Goal: Transaction & Acquisition: Purchase product/service

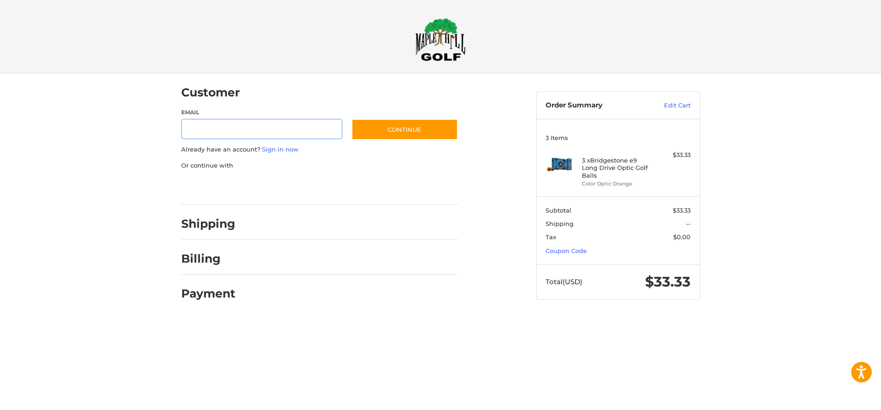
click at [216, 136] on input "Email" at bounding box center [262, 129] width 162 height 21
type input "**********"
click at [410, 134] on button "Continue" at bounding box center [405, 129] width 106 height 21
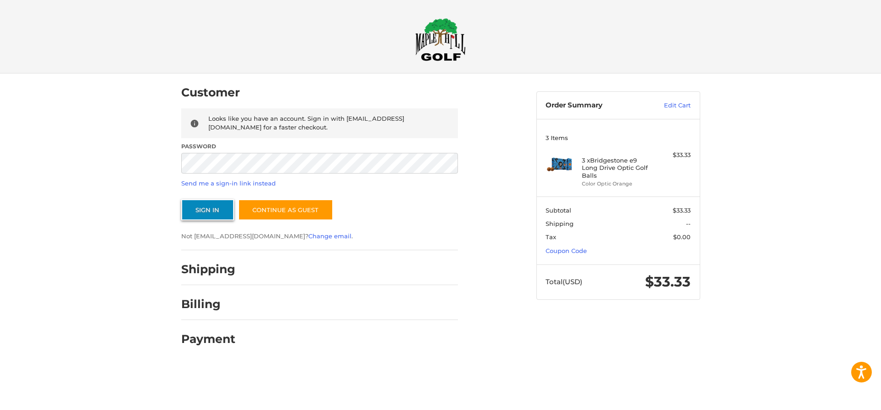
click at [210, 209] on button "Sign In" at bounding box center [207, 209] width 53 height 21
click at [181, 199] on button "Sign In" at bounding box center [207, 209] width 53 height 21
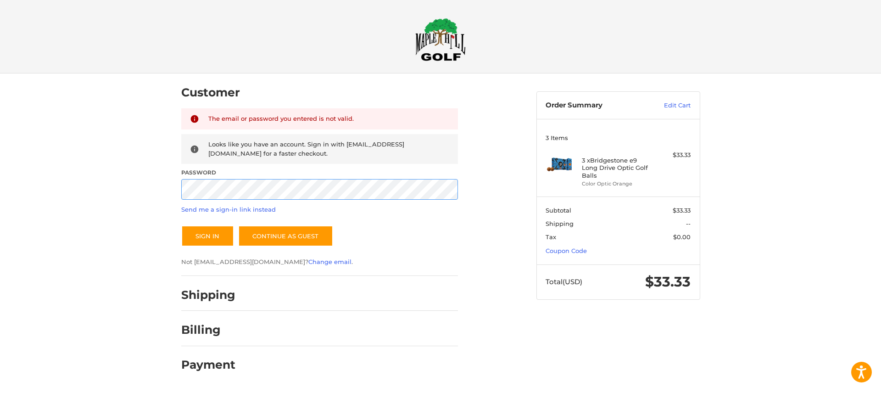
click at [181, 225] on button "Sign In" at bounding box center [207, 235] width 53 height 21
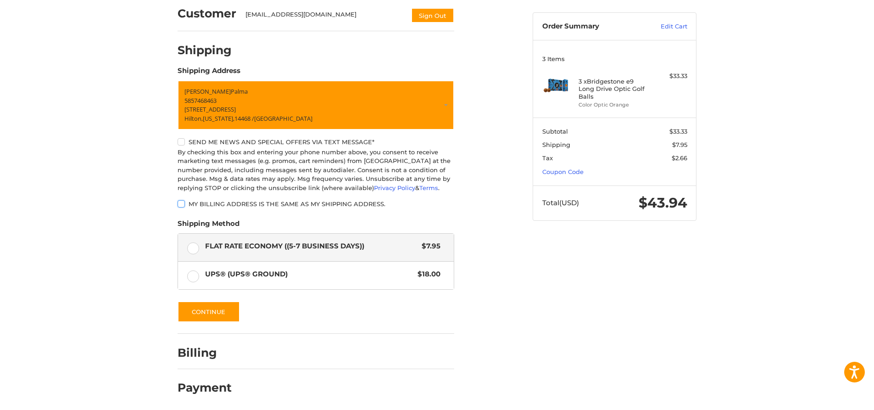
scroll to position [81, 0]
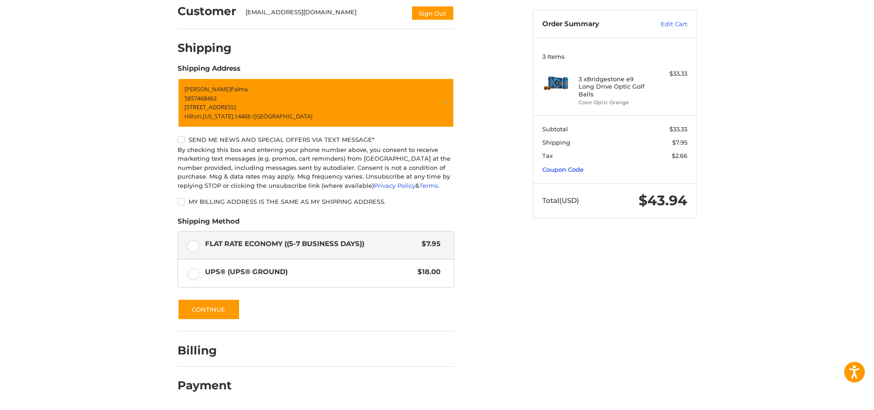
click at [570, 169] on link "Coupon Code" at bounding box center [563, 169] width 41 height 7
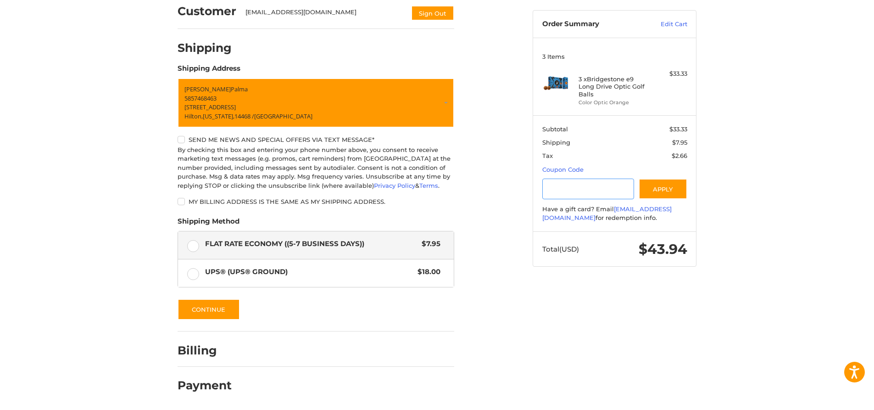
click at [559, 190] on input "Gift Certificate or Coupon Code" at bounding box center [589, 189] width 92 height 21
type input "********"
click at [653, 200] on div "Gift Certificate or Coupon Code ******** Apply" at bounding box center [615, 190] width 145 height 22
click at [662, 190] on button "Apply" at bounding box center [663, 189] width 49 height 21
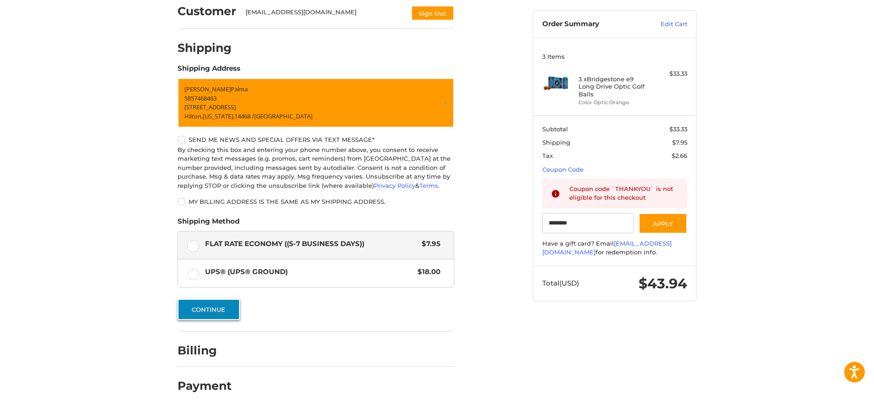
click at [215, 311] on button "Continue" at bounding box center [209, 309] width 62 height 21
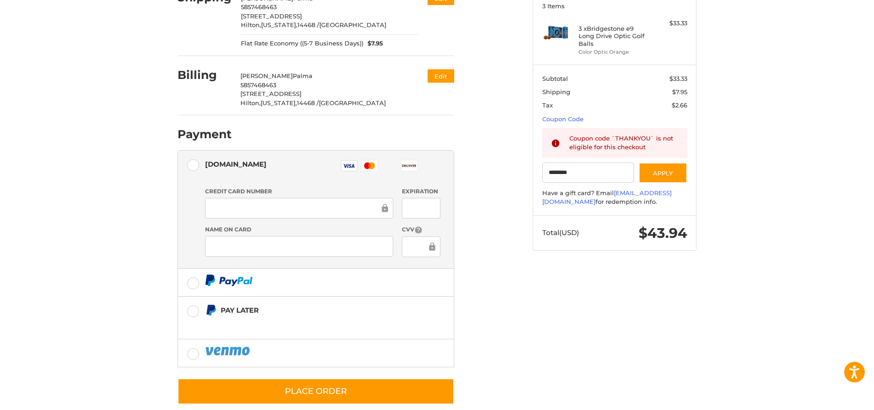
scroll to position [138, 0]
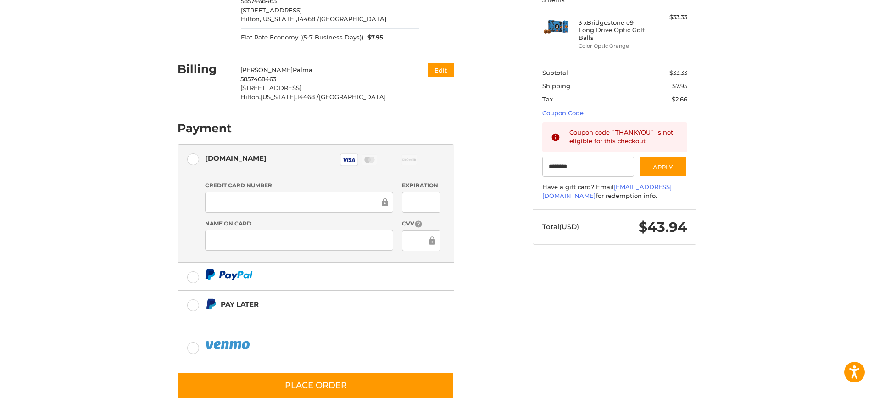
click at [405, 242] on div at bounding box center [421, 240] width 38 height 21
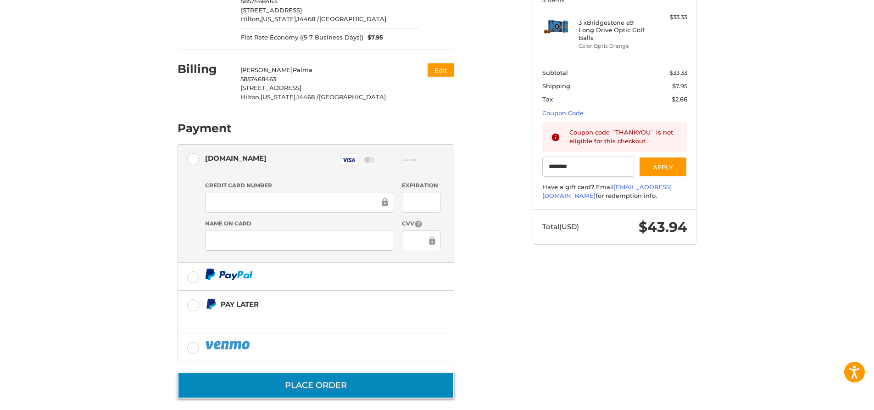
click at [316, 391] on button "Place Order" at bounding box center [316, 385] width 277 height 26
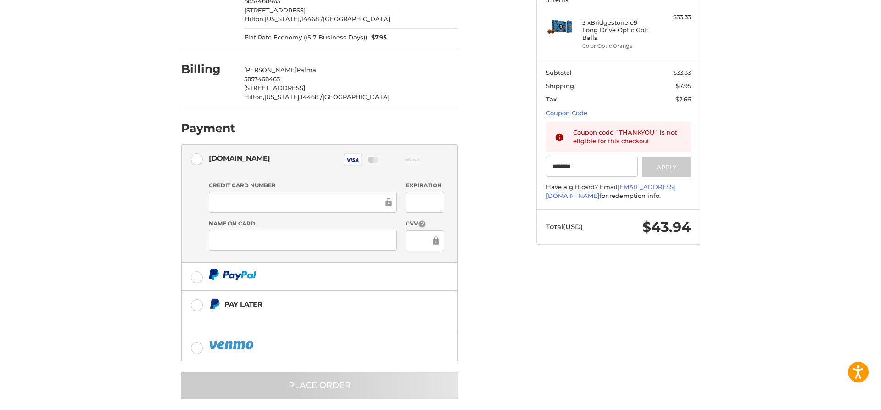
scroll to position [0, 0]
